Goal: Book appointment/travel/reservation

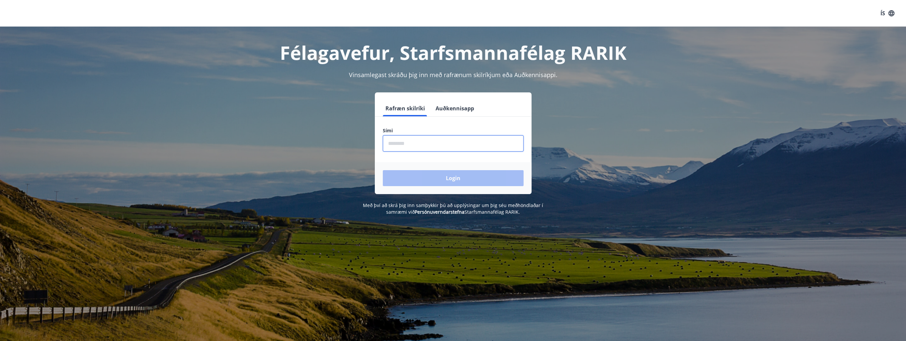
click at [416, 144] on input "phone" at bounding box center [453, 143] width 141 height 16
type input "********"
click at [456, 178] on button "Login" at bounding box center [453, 178] width 141 height 16
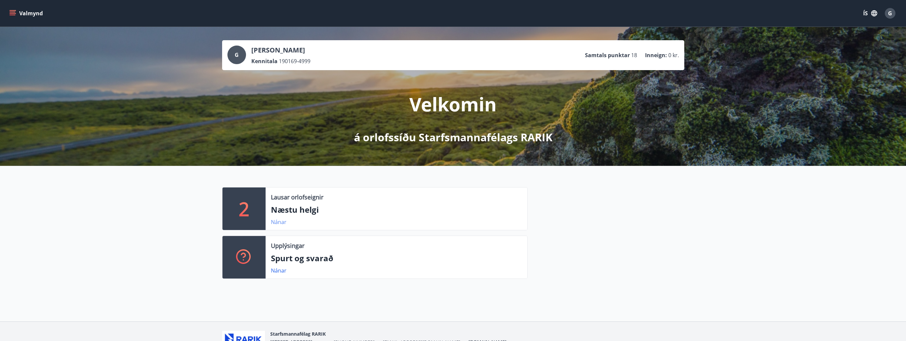
click at [275, 222] on link "Nánar" at bounding box center [279, 221] width 16 height 7
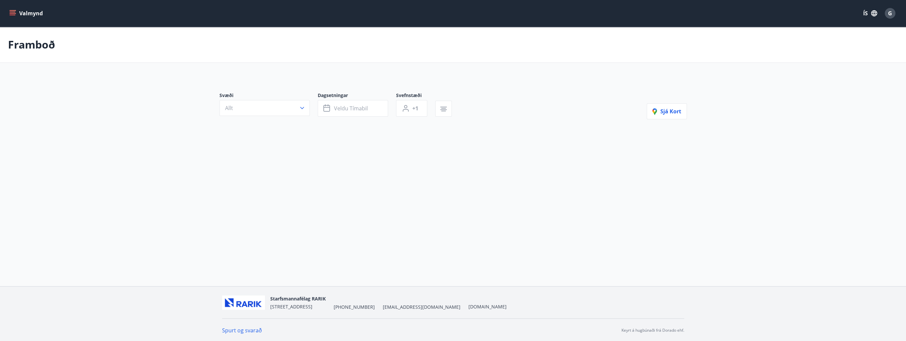
type input "*"
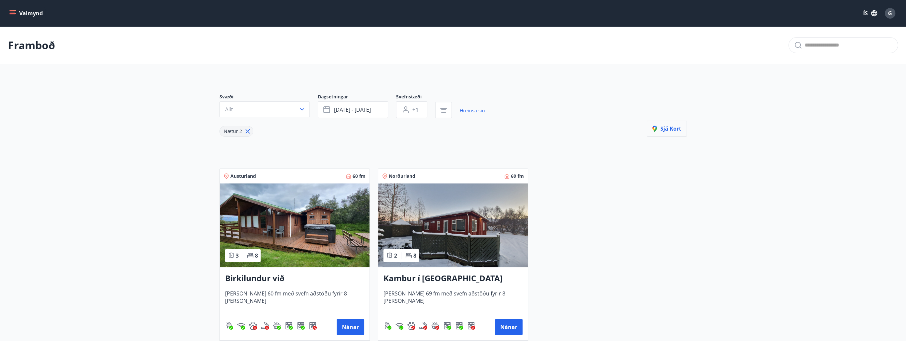
click at [669, 128] on span "Sjá kort" at bounding box center [667, 128] width 29 height 7
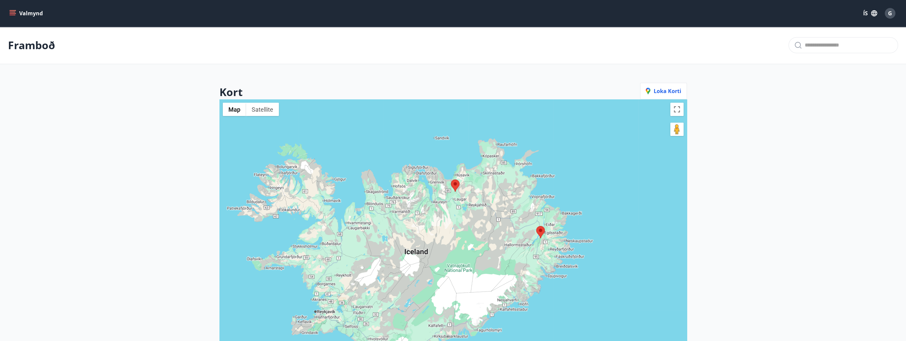
drag, startPoint x: 330, startPoint y: 248, endPoint x: 413, endPoint y: 226, distance: 85.0
click at [413, 226] on div at bounding box center [454, 269] width 468 height 341
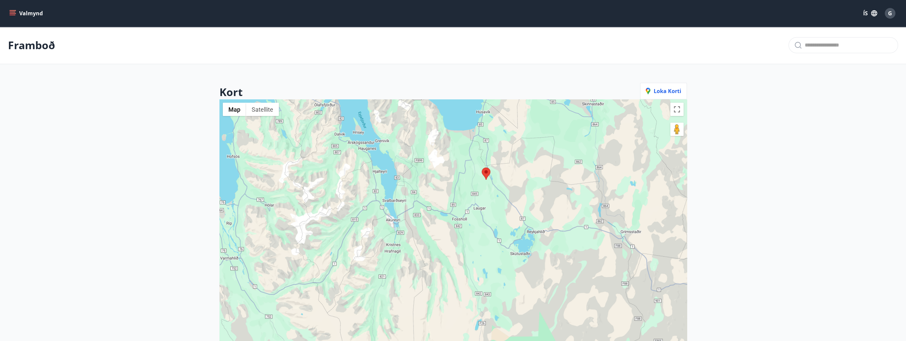
drag, startPoint x: 530, startPoint y: 182, endPoint x: 483, endPoint y: 251, distance: 83.8
click at [484, 255] on div at bounding box center [454, 269] width 468 height 341
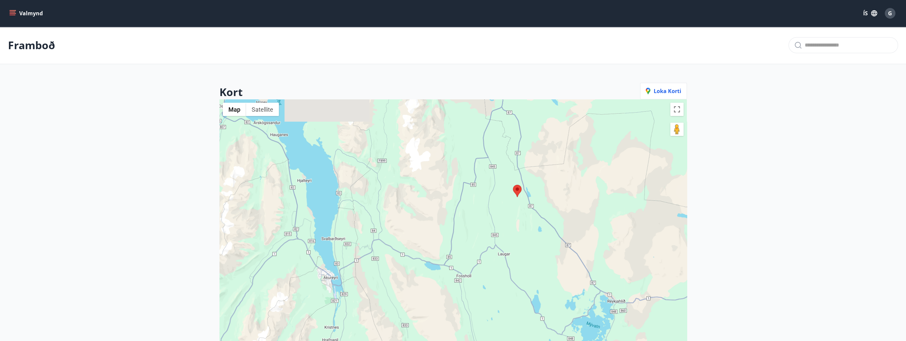
drag, startPoint x: 415, startPoint y: 212, endPoint x: 450, endPoint y: 286, distance: 82.2
click at [441, 292] on div at bounding box center [454, 269] width 468 height 341
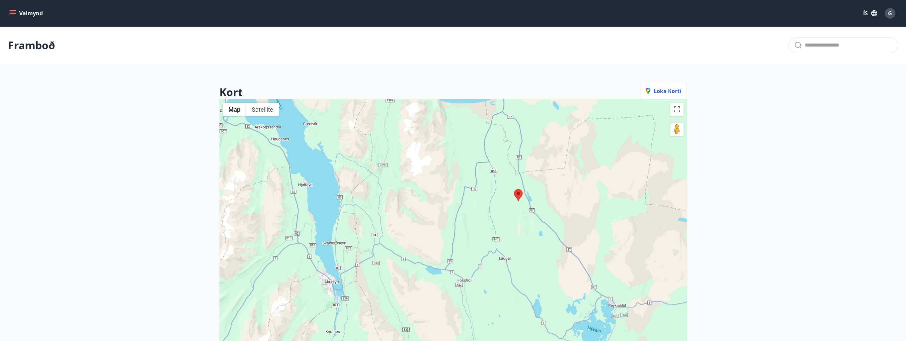
click at [518, 195] on img at bounding box center [518, 195] width 9 height 12
click at [517, 193] on img at bounding box center [518, 195] width 9 height 12
click at [665, 90] on span "Loka korti" at bounding box center [664, 90] width 36 height 7
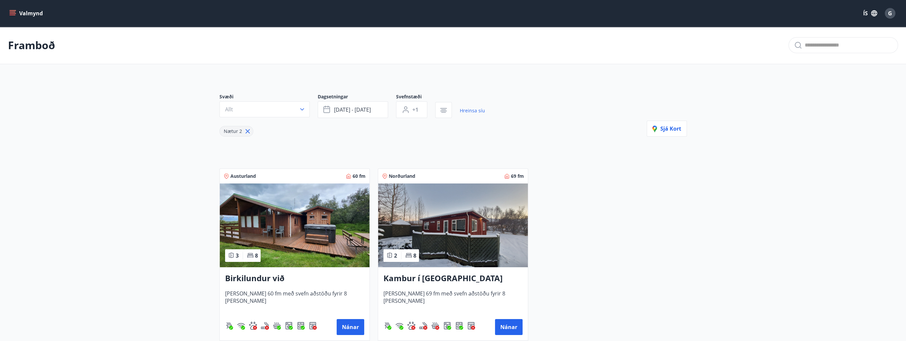
click at [15, 13] on icon "menu" at bounding box center [12, 13] width 7 height 7
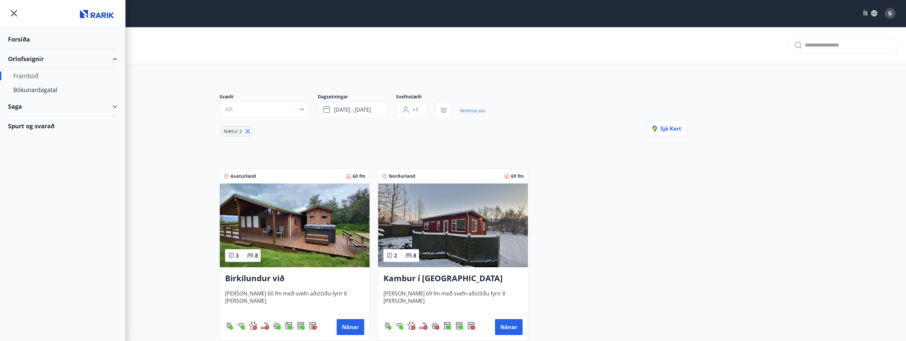
click at [32, 57] on div "Orlofseignir" at bounding box center [62, 59] width 109 height 20
type input "*"
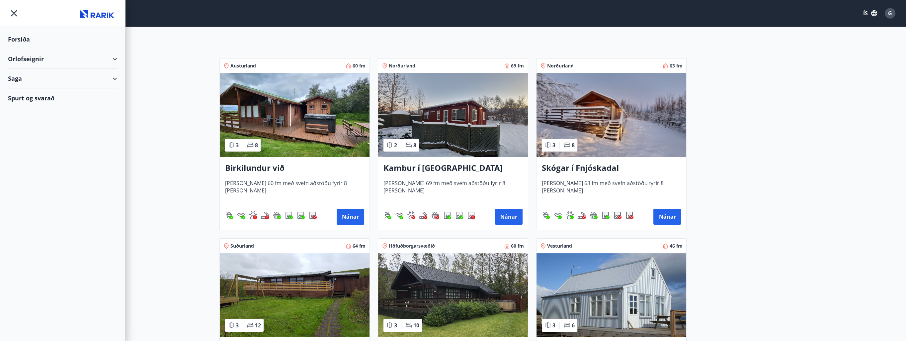
scroll to position [66, 0]
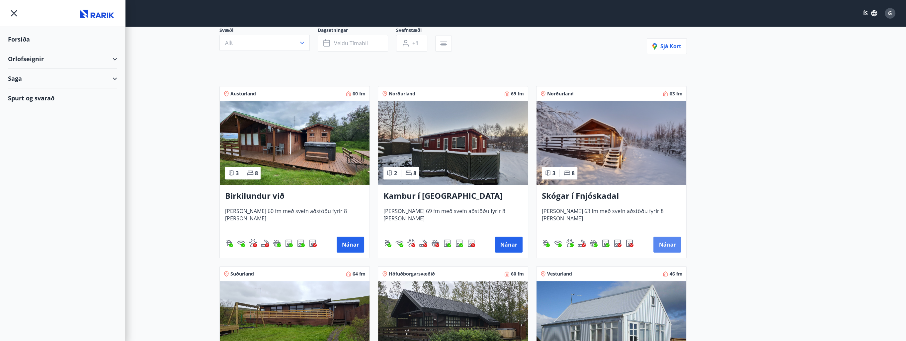
click at [666, 244] on button "Nánar" at bounding box center [668, 244] width 28 height 16
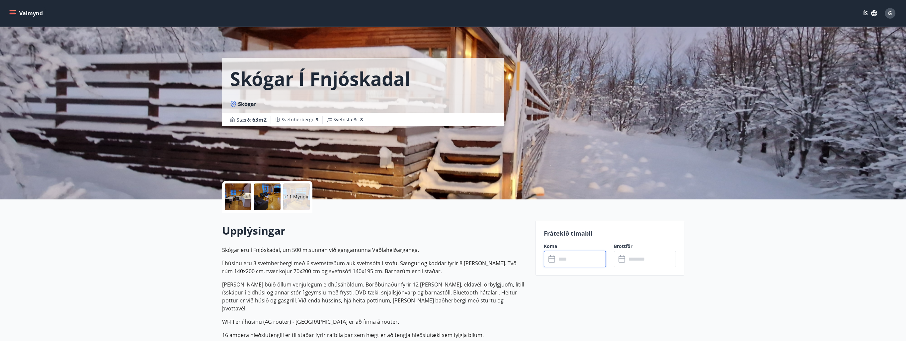
click at [580, 261] on input "text" at bounding box center [581, 259] width 49 height 16
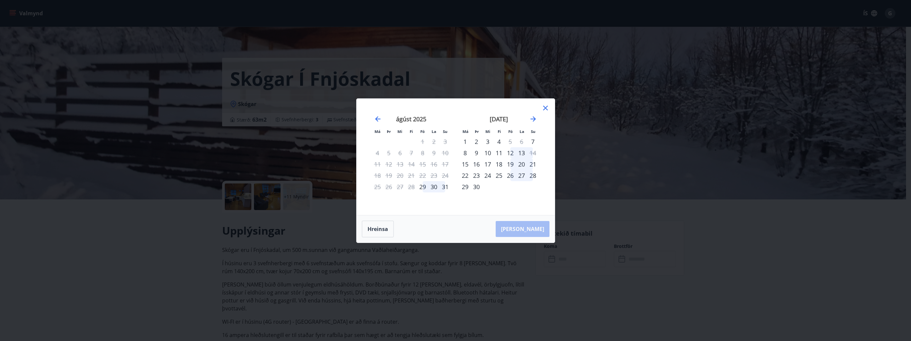
click at [499, 141] on div "4" at bounding box center [499, 141] width 11 height 11
click at [545, 107] on icon at bounding box center [545, 108] width 5 height 5
